Goal: Check status: Check status

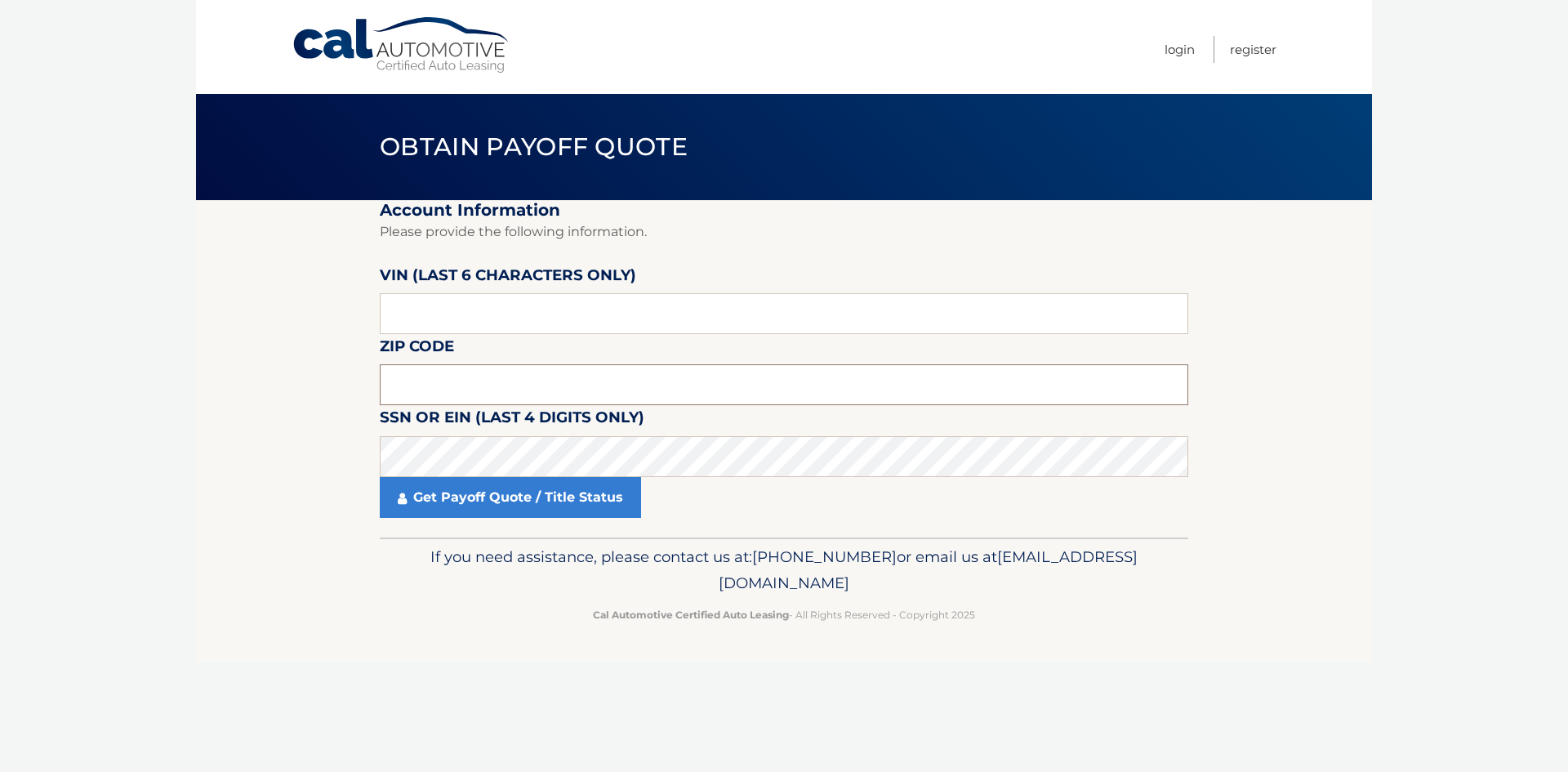
click at [455, 366] on input "text" at bounding box center [784, 384] width 809 height 41
type input "11729"
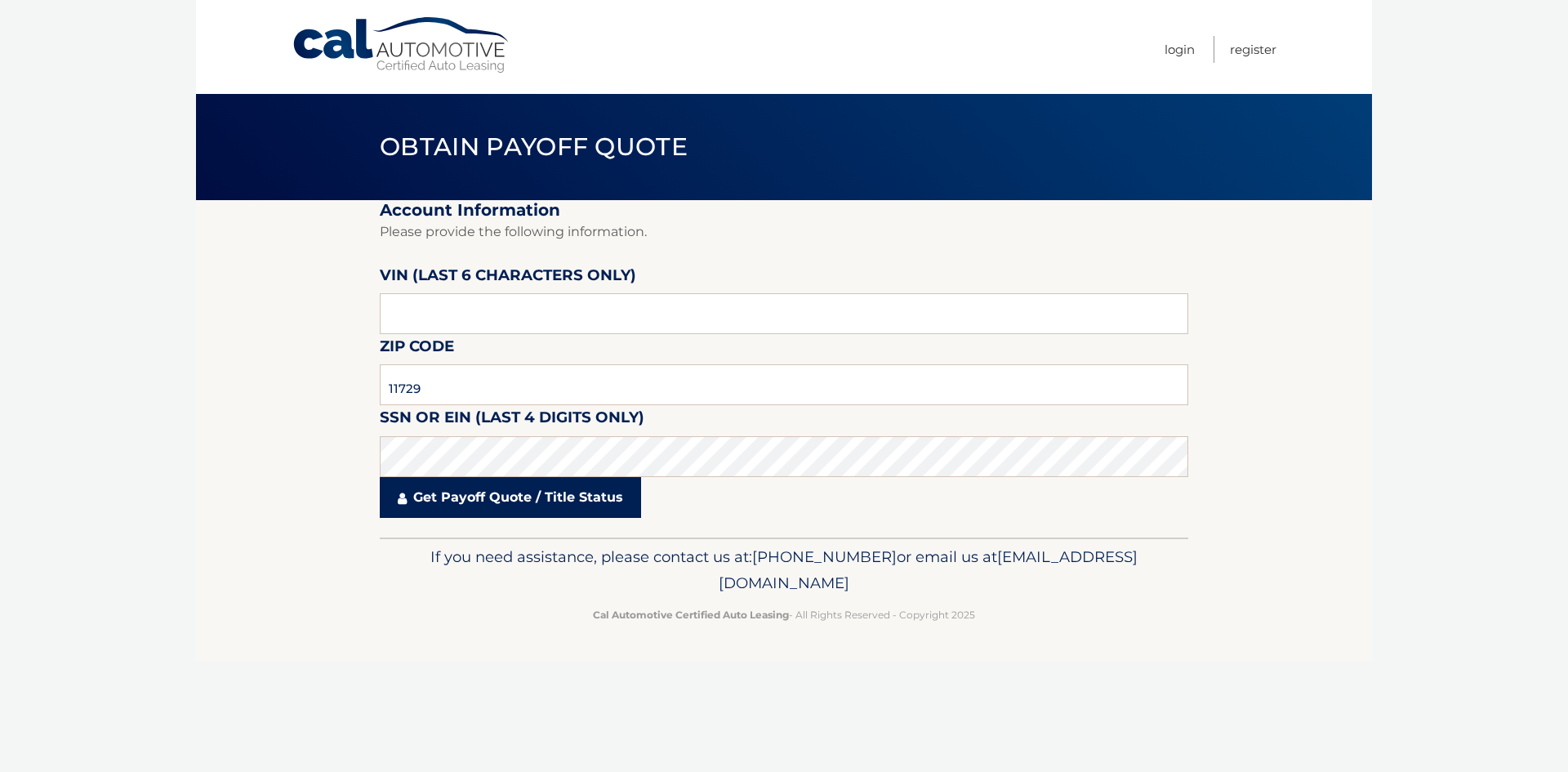
click at [615, 495] on link "Get Payoff Quote / Title Status" at bounding box center [510, 497] width 261 height 41
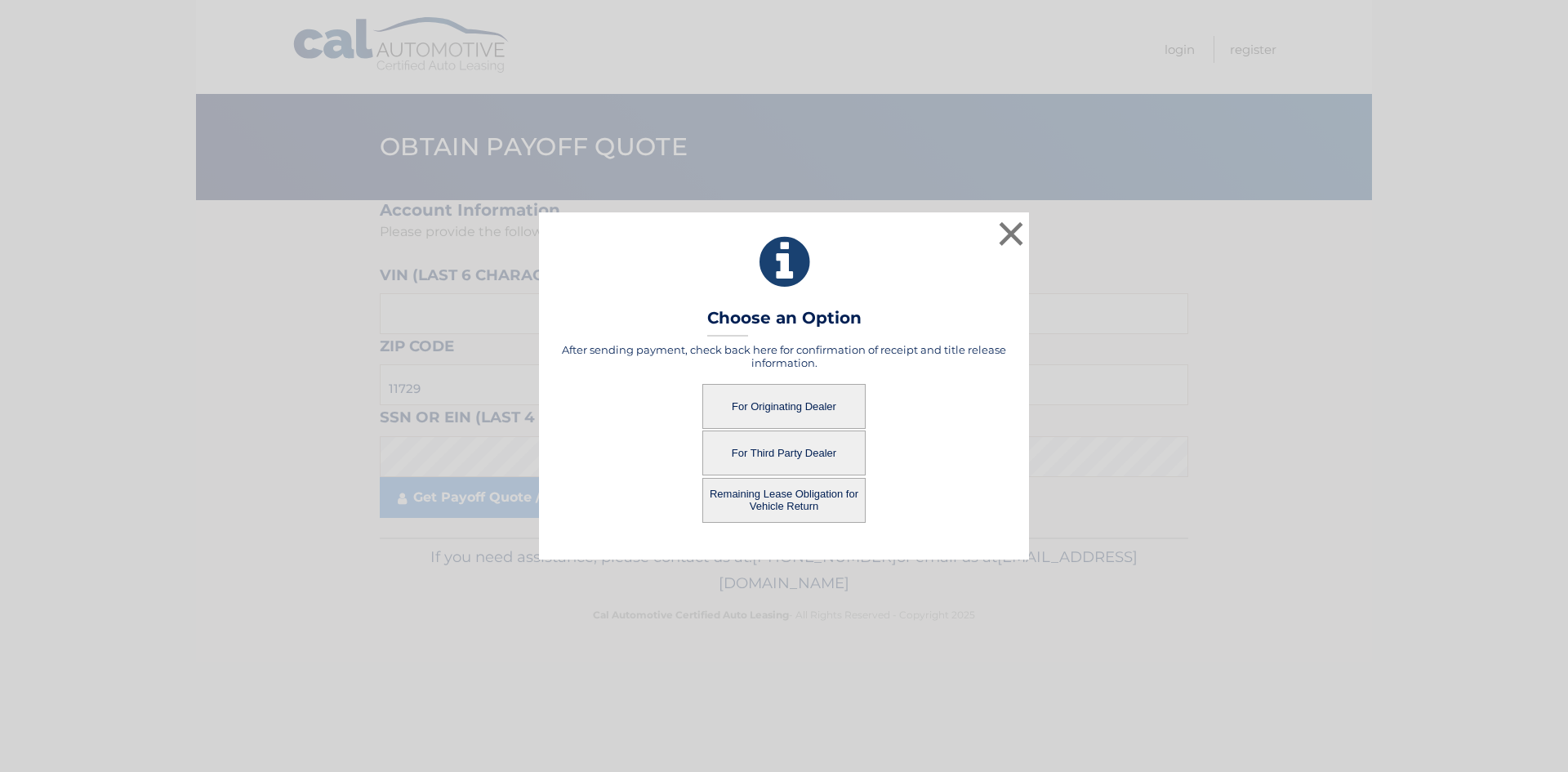
click at [772, 406] on button "For Originating Dealer" at bounding box center [783, 407] width 163 height 45
click at [794, 399] on button "For Originating Dealer" at bounding box center [783, 407] width 163 height 45
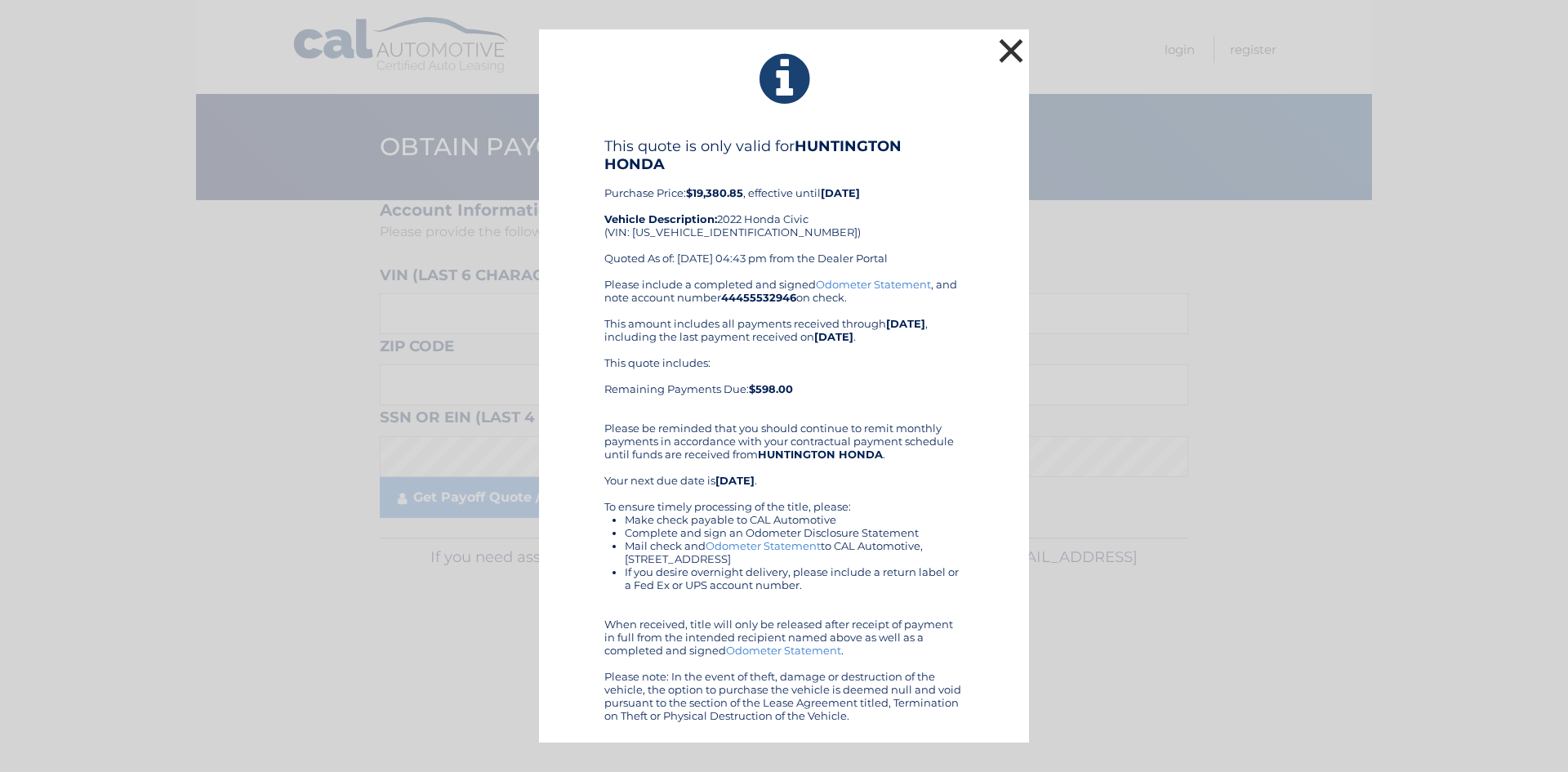
click at [1010, 42] on button "×" at bounding box center [1010, 50] width 33 height 33
